Goal: Task Accomplishment & Management: Use online tool/utility

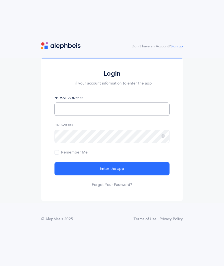
click at [156, 116] on input "text" at bounding box center [112, 109] width 115 height 13
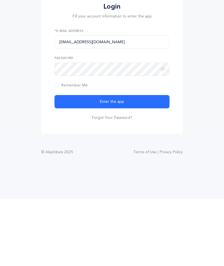
click at [126, 162] on button "Enter the app" at bounding box center [112, 168] width 115 height 13
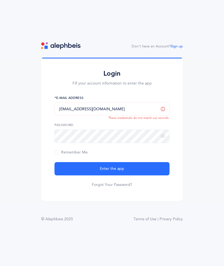
click at [70, 103] on input "Roapoff@torahacademy.org" at bounding box center [112, 109] width 115 height 13
click at [61, 103] on input "Roapoff@torahacademy.org" at bounding box center [112, 109] width 115 height 13
type input "rpapoff@torahacademy.org"
click at [120, 166] on span "Enter the app" at bounding box center [112, 169] width 24 height 6
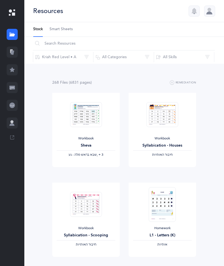
click at [12, 55] on div at bounding box center [12, 52] width 11 height 11
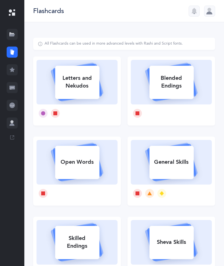
click at [107, 100] on icon at bounding box center [77, 81] width 66 height 46
select select
select select "single"
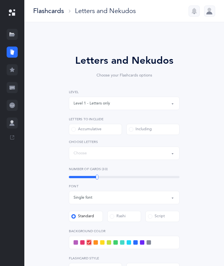
select select "27"
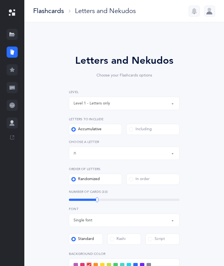
click at [163, 134] on label "Including" at bounding box center [153, 129] width 53 height 11
click at [0, 0] on input "Including" at bounding box center [0, 0] width 0 height 0
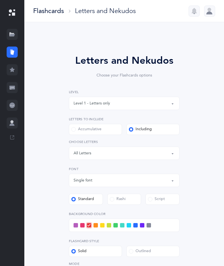
click at [120, 155] on div "Letters: All Letters" at bounding box center [124, 153] width 101 height 9
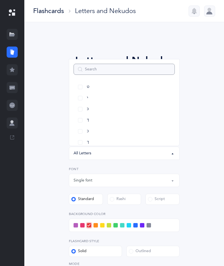
scroll to position [114, 0]
click at [97, 113] on link "כּ" at bounding box center [124, 108] width 101 height 11
select select "82"
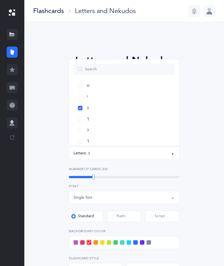
click at [101, 121] on link "ךּ" at bounding box center [124, 119] width 101 height 11
click at [103, 131] on link "כ" at bounding box center [124, 130] width 101 height 11
click at [102, 143] on link "ך" at bounding box center [124, 141] width 101 height 11
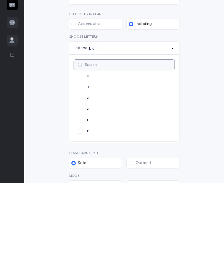
scroll to position [319, 0]
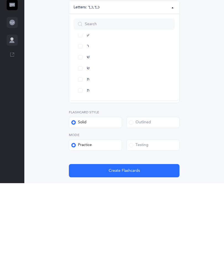
click at [132, 247] on button "Create Flashcards" at bounding box center [124, 253] width 111 height 13
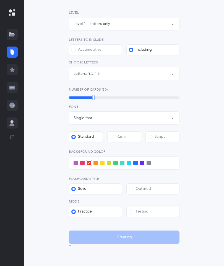
scroll to position [22, 0]
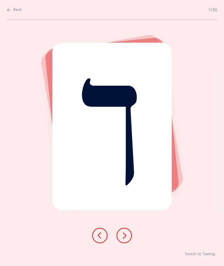
click at [199, 246] on div "ך Switch to Testing" at bounding box center [112, 143] width 224 height 246
click at [198, 250] on div "ך Switch to Testing" at bounding box center [112, 143] width 224 height 246
click at [200, 257] on button "Switch to Testing" at bounding box center [200, 255] width 30 height 6
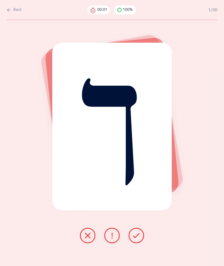
click at [137, 239] on icon at bounding box center [136, 235] width 7 height 7
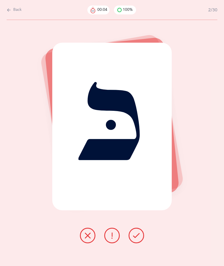
click at [139, 239] on icon at bounding box center [136, 235] width 7 height 7
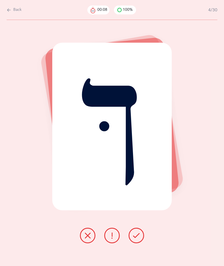
click at [139, 239] on icon at bounding box center [136, 235] width 7 height 7
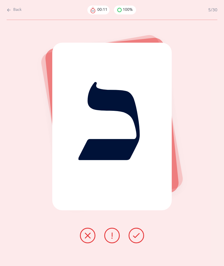
click at [139, 239] on icon at bounding box center [136, 235] width 7 height 7
click at [140, 239] on icon at bounding box center [136, 235] width 7 height 7
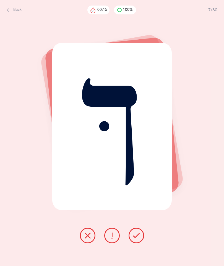
click at [141, 242] on button at bounding box center [137, 236] width 16 height 16
click at [144, 240] on button at bounding box center [137, 236] width 16 height 16
click at [142, 242] on button at bounding box center [137, 236] width 16 height 16
click at [138, 243] on button at bounding box center [137, 236] width 16 height 16
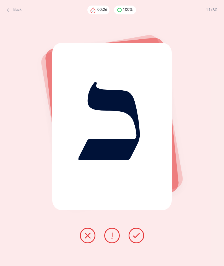
click at [139, 239] on icon at bounding box center [136, 235] width 7 height 7
click at [141, 243] on button at bounding box center [137, 236] width 16 height 16
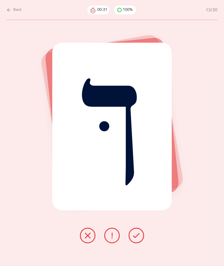
click at [140, 243] on button at bounding box center [137, 236] width 16 height 16
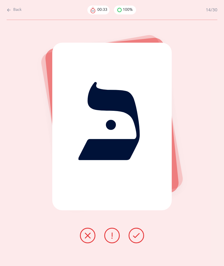
click at [140, 239] on icon at bounding box center [136, 235] width 7 height 7
click at [141, 243] on button at bounding box center [137, 236] width 16 height 16
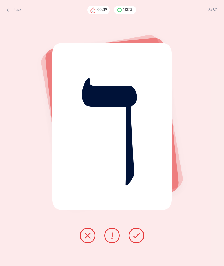
click at [137, 239] on icon at bounding box center [136, 235] width 7 height 7
click at [139, 239] on icon at bounding box center [136, 235] width 7 height 7
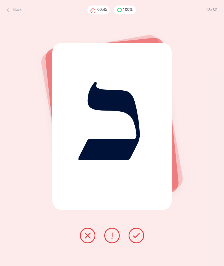
click at [141, 243] on button at bounding box center [137, 236] width 16 height 16
click at [140, 242] on button at bounding box center [137, 236] width 16 height 16
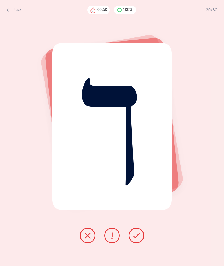
click at [133, 243] on button at bounding box center [137, 236] width 16 height 16
click at [137, 239] on icon at bounding box center [136, 235] width 7 height 7
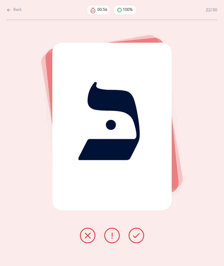
click at [141, 243] on button at bounding box center [137, 236] width 16 height 16
click at [140, 243] on button at bounding box center [137, 236] width 16 height 16
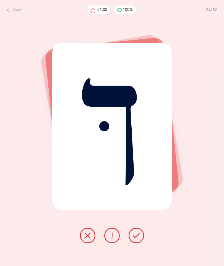
click at [141, 243] on button at bounding box center [137, 236] width 16 height 16
click at [138, 239] on icon at bounding box center [136, 235] width 7 height 7
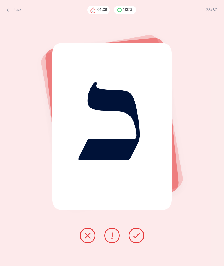
click at [137, 243] on button at bounding box center [137, 236] width 16 height 16
click at [138, 239] on icon at bounding box center [136, 235] width 7 height 7
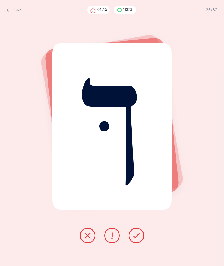
click at [139, 239] on icon at bounding box center [136, 235] width 7 height 7
click at [141, 242] on button at bounding box center [137, 236] width 16 height 16
click at [139, 239] on icon at bounding box center [136, 235] width 7 height 7
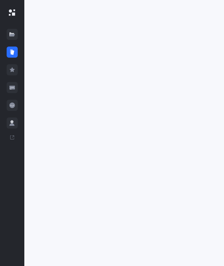
click at [19, 49] on link at bounding box center [12, 52] width 24 height 18
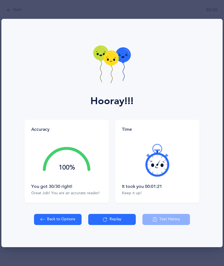
click at [66, 219] on button "Back to Options" at bounding box center [58, 219] width 48 height 11
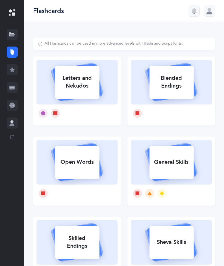
click at [85, 99] on icon at bounding box center [77, 81] width 66 height 46
select select "82"
select select "single"
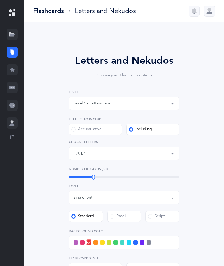
click at [135, 152] on div "Letters: כּ , ךּ , כ , [DEMOGRAPHIC_DATA]" at bounding box center [124, 153] width 101 height 9
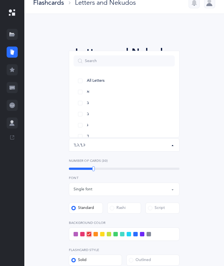
click at [204, 88] on div "Letters and Nekudos Choose your Flashcards options Level 1 - Letters only Level…" at bounding box center [124, 195] width 182 height 333
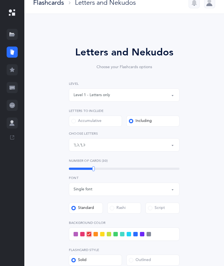
click at [114, 122] on label "Accumulative" at bounding box center [95, 121] width 53 height 11
click at [0, 0] on input "Accumulative" at bounding box center [0, 0] width 0 height 0
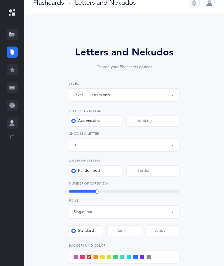
click at [136, 147] on div "Letters up until: ת" at bounding box center [124, 144] width 101 height 9
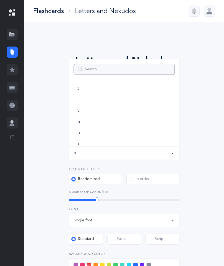
scroll to position [144, 0]
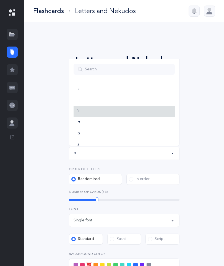
click at [120, 111] on link "ל" at bounding box center [124, 111] width 101 height 11
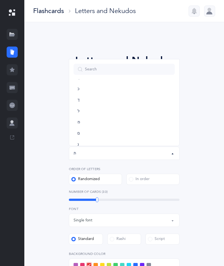
select select "13"
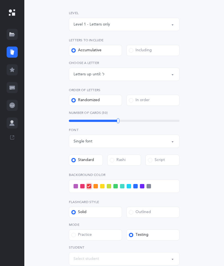
scroll to position [99, 0]
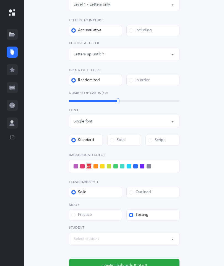
click at [78, 164] on span at bounding box center [76, 166] width 4 height 4
click at [0, 0] on input "checkbox" at bounding box center [0, 0] width 0 height 0
click at [109, 266] on span "Create Flashcards & Start!" at bounding box center [125, 266] width 46 height 6
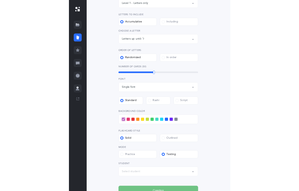
scroll to position [22, 0]
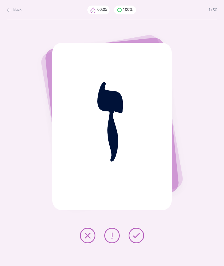
click at [138, 239] on icon at bounding box center [136, 235] width 7 height 7
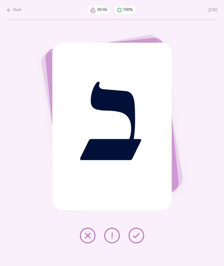
click at [141, 243] on button at bounding box center [137, 236] width 16 height 16
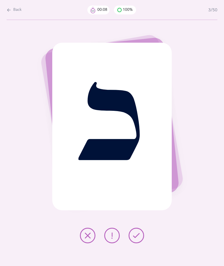
click at [139, 239] on icon at bounding box center [136, 235] width 7 height 7
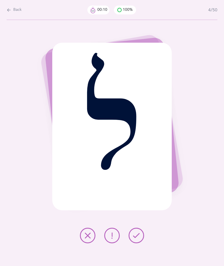
click at [141, 243] on button at bounding box center [137, 236] width 16 height 16
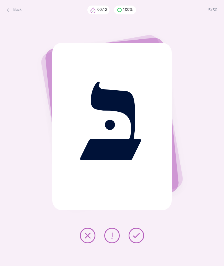
click at [140, 243] on button at bounding box center [137, 236] width 16 height 16
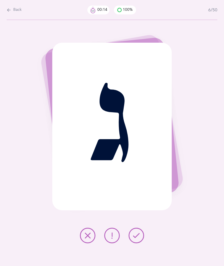
click at [138, 239] on icon at bounding box center [136, 235] width 7 height 7
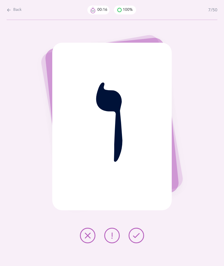
click at [142, 243] on button at bounding box center [137, 236] width 16 height 16
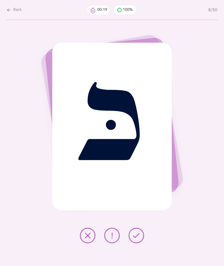
click at [143, 243] on button at bounding box center [137, 236] width 16 height 16
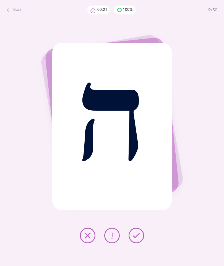
click at [144, 242] on button at bounding box center [137, 236] width 16 height 16
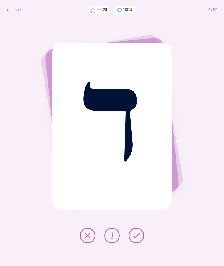
click at [142, 243] on button at bounding box center [137, 236] width 16 height 16
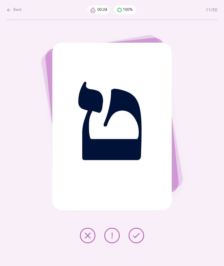
click at [142, 243] on button at bounding box center [137, 236] width 16 height 16
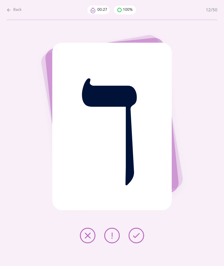
click at [140, 243] on button at bounding box center [137, 236] width 16 height 16
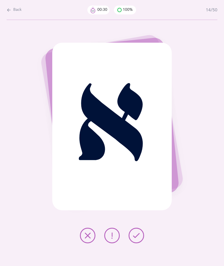
click at [142, 243] on button at bounding box center [137, 236] width 16 height 16
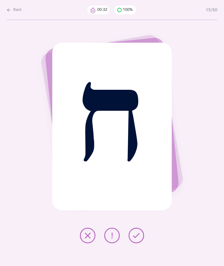
click at [140, 242] on button at bounding box center [137, 236] width 16 height 16
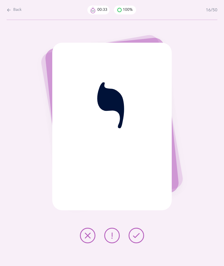
click at [140, 243] on button at bounding box center [137, 236] width 16 height 16
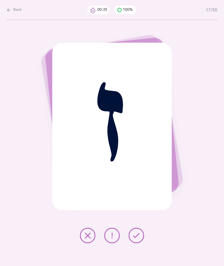
click at [140, 243] on button at bounding box center [137, 236] width 16 height 16
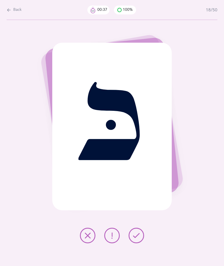
click at [141, 239] on button at bounding box center [137, 236] width 16 height 16
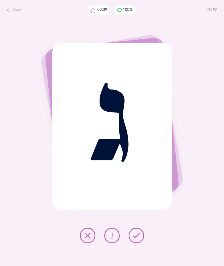
click at [139, 239] on icon at bounding box center [136, 235] width 7 height 7
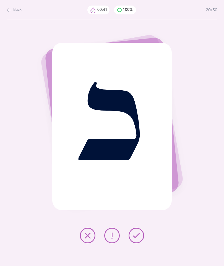
click at [139, 239] on icon at bounding box center [136, 235] width 7 height 7
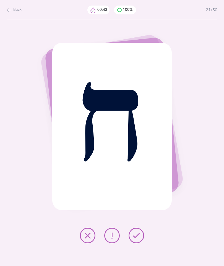
click at [141, 243] on button at bounding box center [137, 236] width 16 height 16
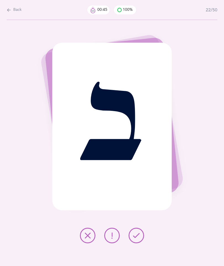
click at [140, 243] on button at bounding box center [137, 236] width 16 height 16
click at [141, 243] on button at bounding box center [137, 236] width 16 height 16
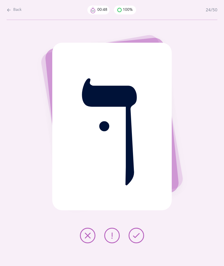
click at [140, 243] on button at bounding box center [137, 236] width 16 height 16
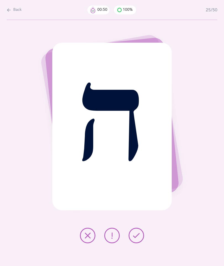
click at [139, 239] on icon at bounding box center [136, 235] width 7 height 7
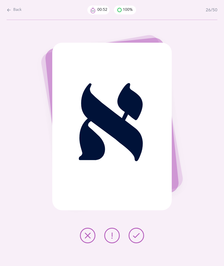
click at [143, 242] on button at bounding box center [137, 236] width 16 height 16
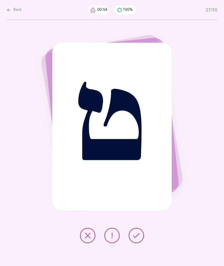
click at [139, 239] on icon at bounding box center [136, 235] width 7 height 7
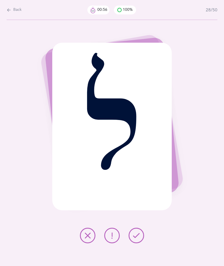
click at [138, 239] on icon at bounding box center [136, 235] width 7 height 7
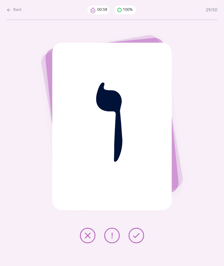
click at [144, 243] on button at bounding box center [137, 236] width 16 height 16
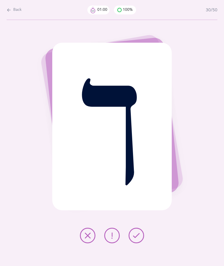
click at [144, 243] on button at bounding box center [137, 236] width 16 height 16
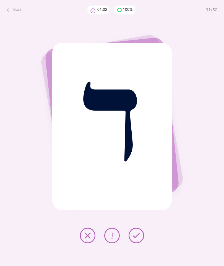
click at [141, 242] on button at bounding box center [137, 236] width 16 height 16
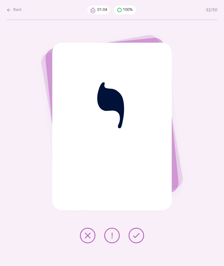
click at [142, 243] on button at bounding box center [137, 236] width 16 height 16
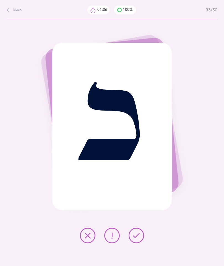
click at [141, 242] on button at bounding box center [137, 236] width 16 height 16
click at [139, 239] on icon at bounding box center [136, 235] width 7 height 7
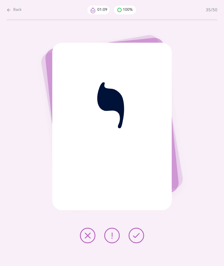
click at [143, 242] on button at bounding box center [137, 236] width 16 height 16
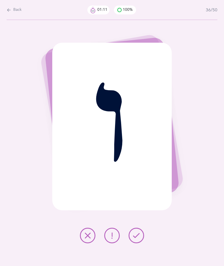
click at [143, 243] on button at bounding box center [137, 236] width 16 height 16
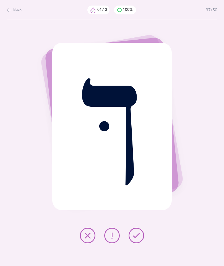
click at [143, 243] on button at bounding box center [137, 236] width 16 height 16
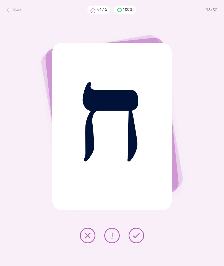
click at [139, 239] on icon at bounding box center [136, 235] width 7 height 7
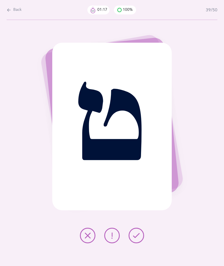
click at [142, 243] on button at bounding box center [137, 236] width 16 height 16
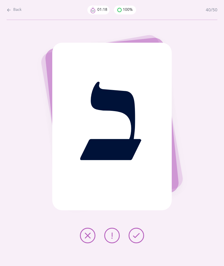
click at [140, 243] on button at bounding box center [137, 236] width 16 height 16
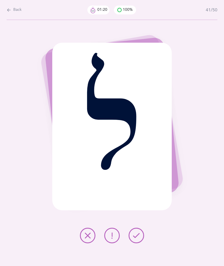
click at [141, 243] on button at bounding box center [137, 236] width 16 height 16
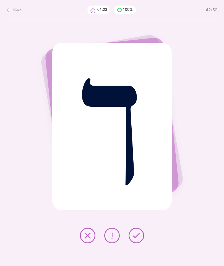
click at [142, 243] on button at bounding box center [137, 236] width 16 height 16
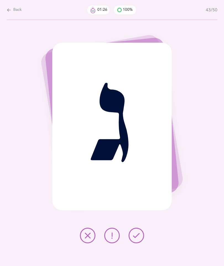
click at [139, 243] on button at bounding box center [137, 236] width 16 height 16
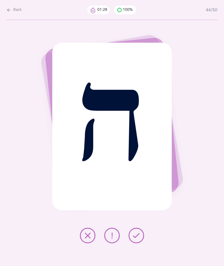
click at [142, 243] on button at bounding box center [137, 236] width 16 height 16
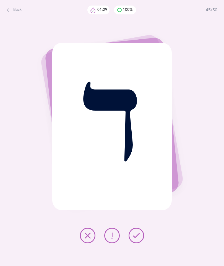
click at [143, 243] on button at bounding box center [137, 236] width 16 height 16
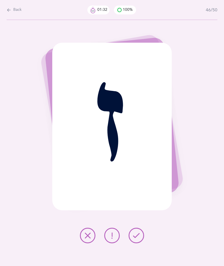
click at [143, 242] on button at bounding box center [137, 236] width 16 height 16
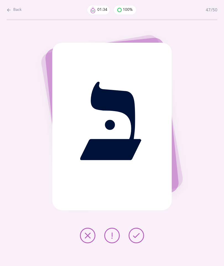
click at [142, 243] on button at bounding box center [137, 236] width 16 height 16
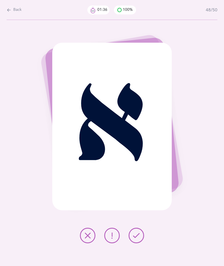
click at [143, 243] on button at bounding box center [137, 236] width 16 height 16
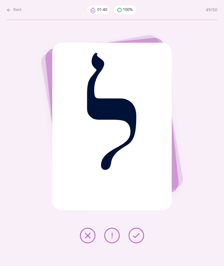
click at [142, 243] on button at bounding box center [137, 236] width 16 height 16
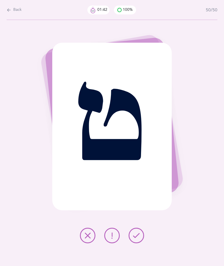
click at [138, 237] on button at bounding box center [137, 236] width 16 height 16
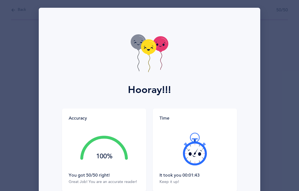
scroll to position [0, 0]
